Goal: Book appointment/travel/reservation

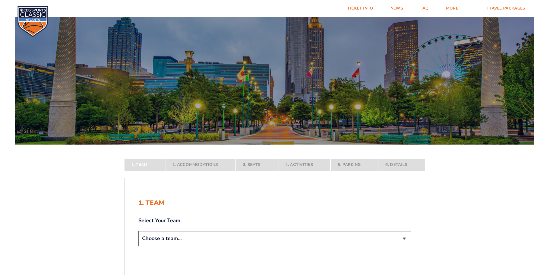
click at [404, 238] on select "Choose a team... [US_STATE] Wildcats [US_STATE] State Buckeyes [US_STATE] Tar H…" at bounding box center [274, 238] width 273 height 15
select select "20108"
click at [138, 246] on select "Choose a team... [US_STATE] Wildcats [US_STATE] State Buckeyes [US_STATE] Tar H…" at bounding box center [274, 238] width 273 height 15
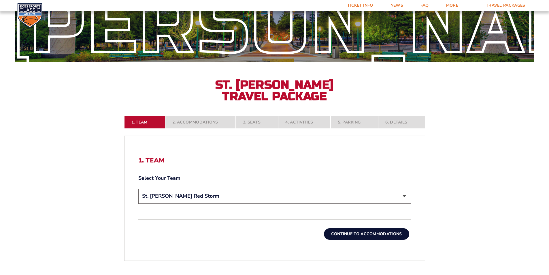
scroll to position [87, 0]
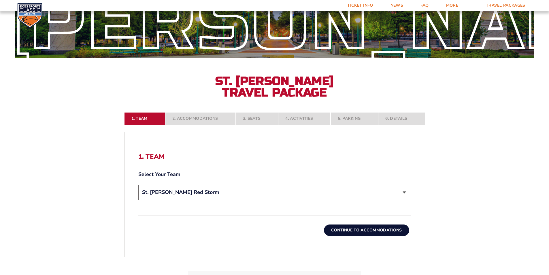
click at [406, 191] on select "Choose a team... [US_STATE] Wildcats [US_STATE] State Buckeyes [US_STATE] Tar H…" at bounding box center [274, 192] width 273 height 15
click at [138, 185] on select "Choose a team... [US_STATE] Wildcats [US_STATE] State Buckeyes [US_STATE] Tar H…" at bounding box center [274, 192] width 273 height 15
click at [368, 231] on button "Continue To Accommodations" at bounding box center [366, 230] width 85 height 12
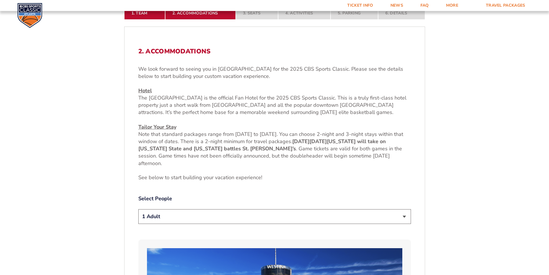
scroll to position [217, 0]
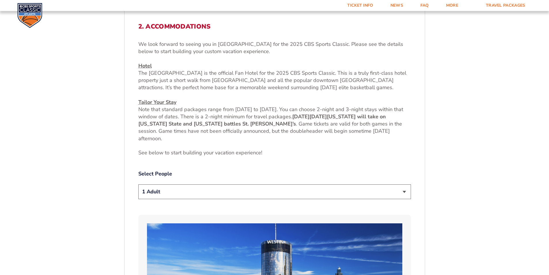
click at [406, 191] on select "1 Adult 2 Adults 3 Adults 4 Adults 2 Adults + 1 Child 2 Adults + 2 Children 2 A…" at bounding box center [274, 191] width 273 height 15
select select "2 Adults"
click at [138, 184] on select "1 Adult 2 Adults 3 Adults 4 Adults 2 Adults + 1 Child 2 Adults + 2 Children 2 A…" at bounding box center [274, 191] width 273 height 15
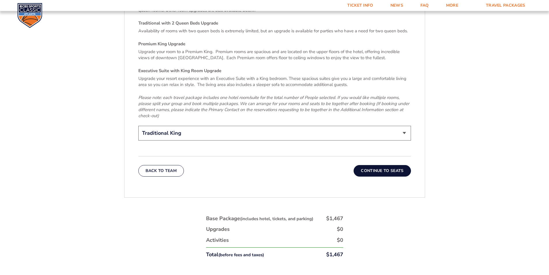
scroll to position [909, 0]
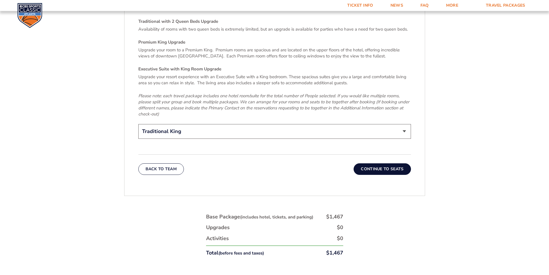
click at [378, 163] on button "Continue To Seats" at bounding box center [382, 169] width 57 height 12
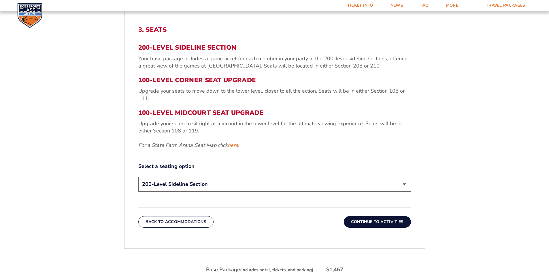
scroll to position [217, 0]
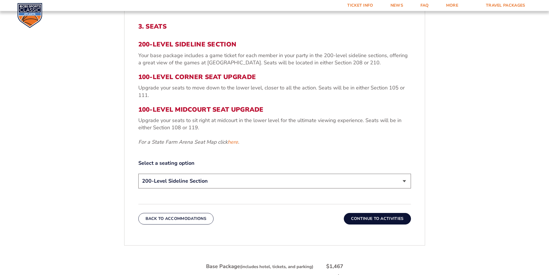
click at [403, 180] on select "200-Level Sideline Section 100-Level Corner Seat Upgrade (+$120 per person) 100…" at bounding box center [274, 181] width 273 height 15
select select "100-Level Midcourt Seat Upgrade"
click at [138, 174] on select "200-Level Sideline Section 100-Level Corner Seat Upgrade (+$120 per person) 100…" at bounding box center [274, 181] width 273 height 15
click at [373, 215] on button "Continue To Activities" at bounding box center [377, 219] width 67 height 12
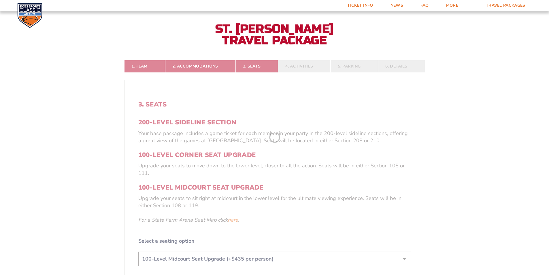
scroll to position [130, 0]
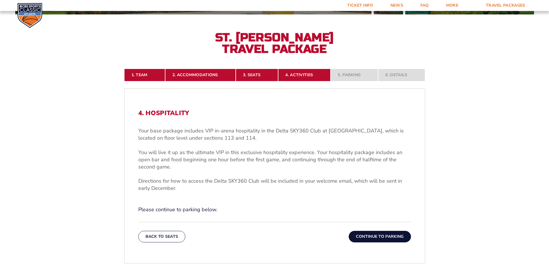
click at [375, 236] on button "Continue To Parking" at bounding box center [380, 237] width 62 height 12
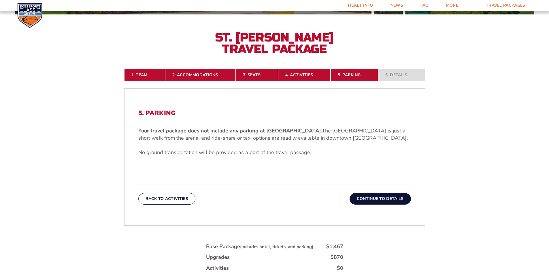
click at [378, 197] on button "Continue To Details" at bounding box center [380, 199] width 61 height 12
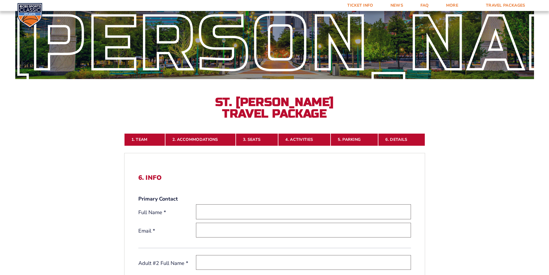
scroll to position [0, 0]
